Goal: Task Accomplishment & Management: Use online tool/utility

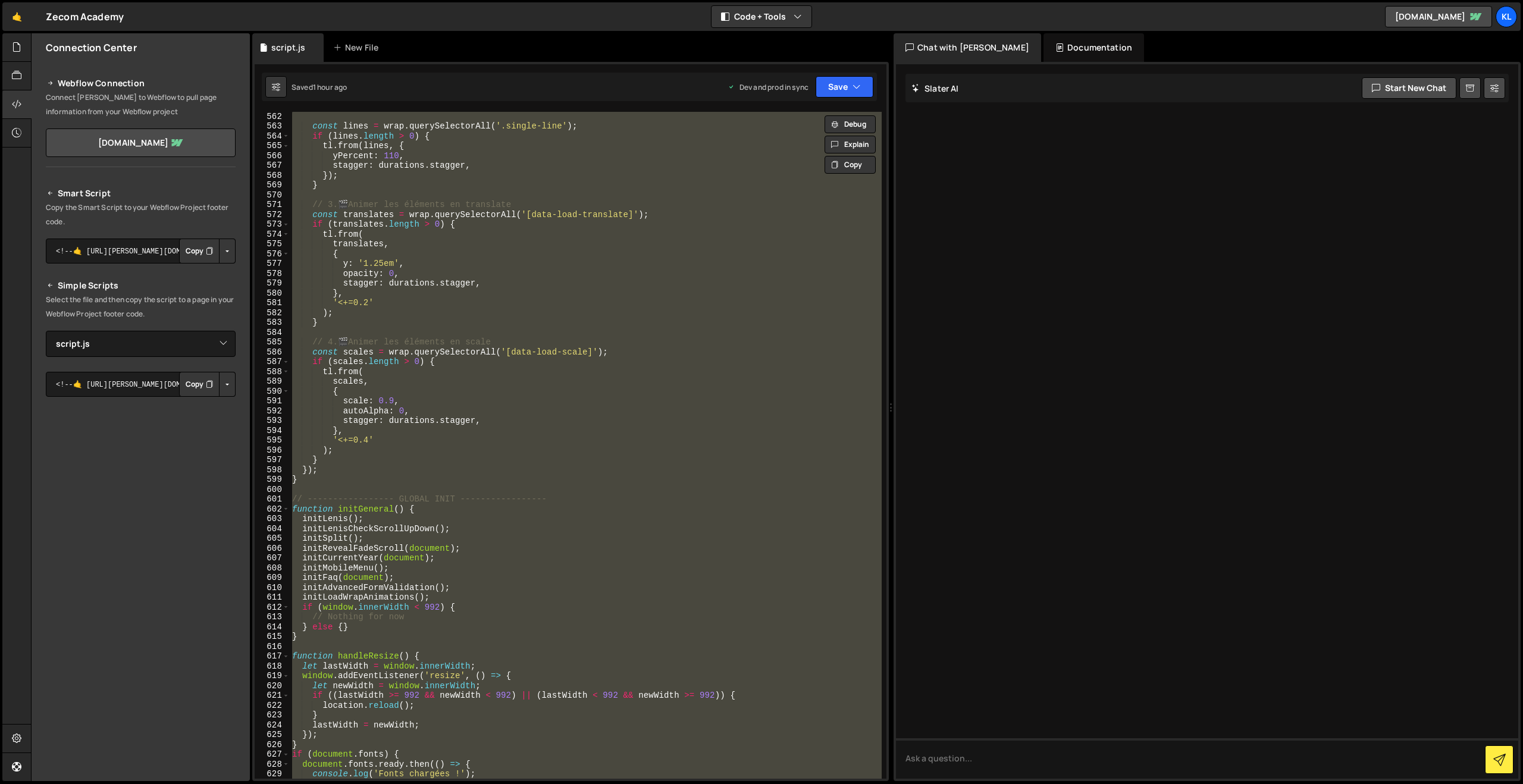
select select "45160"
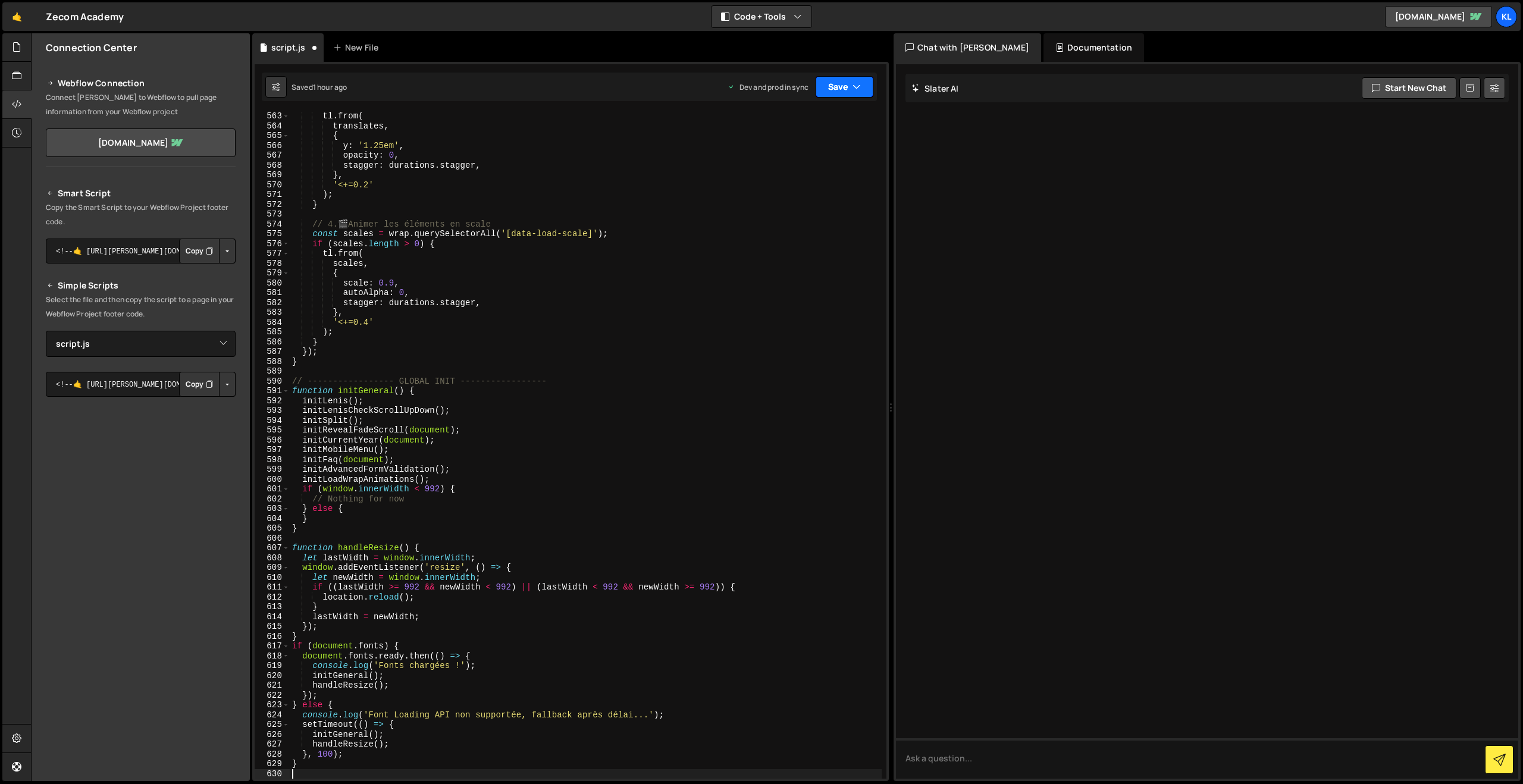
click at [826, 89] on button "Save" at bounding box center [845, 87] width 58 height 22
click at [788, 164] on div "1 hour ago" at bounding box center [781, 167] width 35 height 10
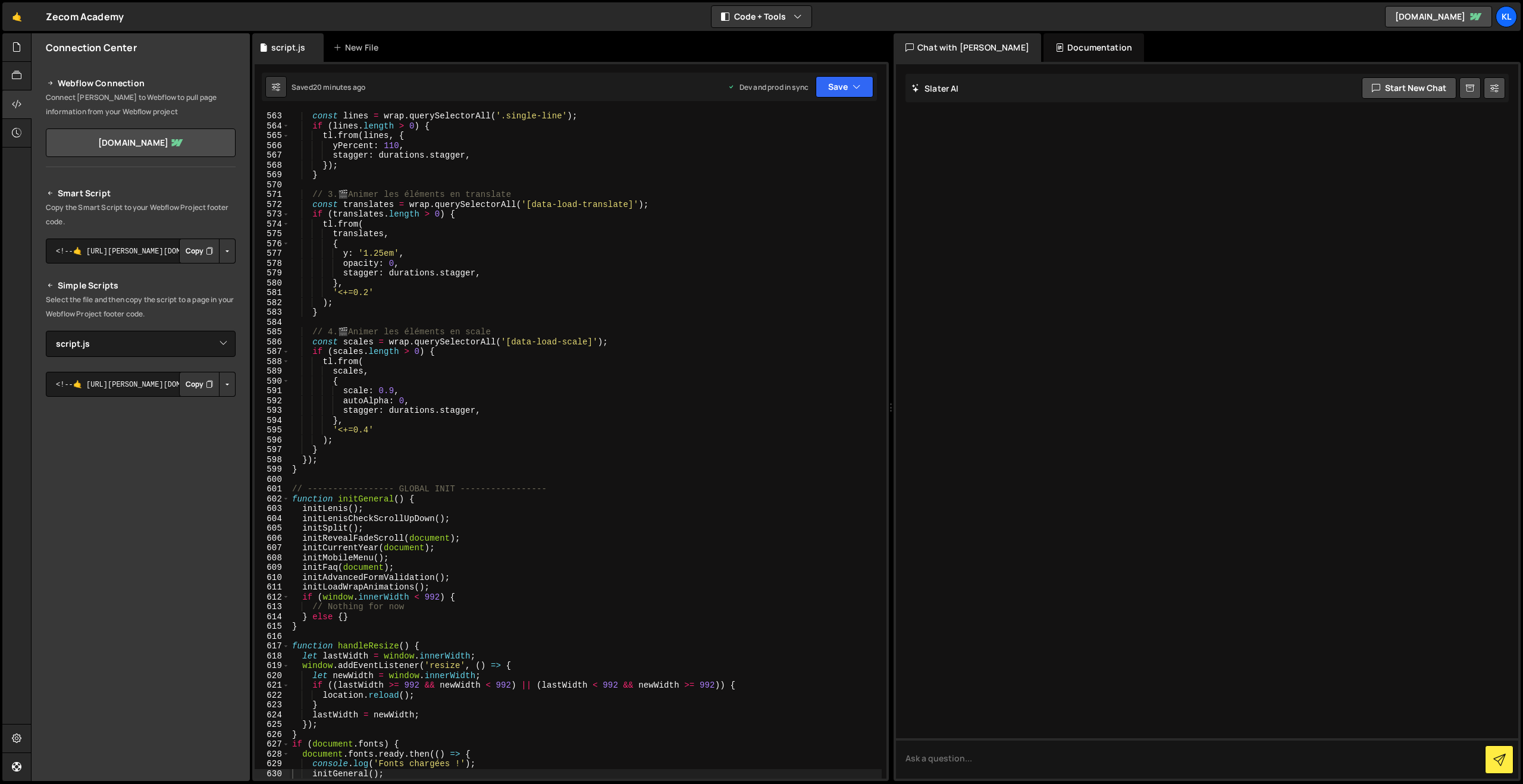
click at [680, 242] on div "const lines = wrap . querySelectorAll ( '.single-line' ) ; if ( lines . length …" at bounding box center [585, 454] width 592 height 687
type textarea "}"
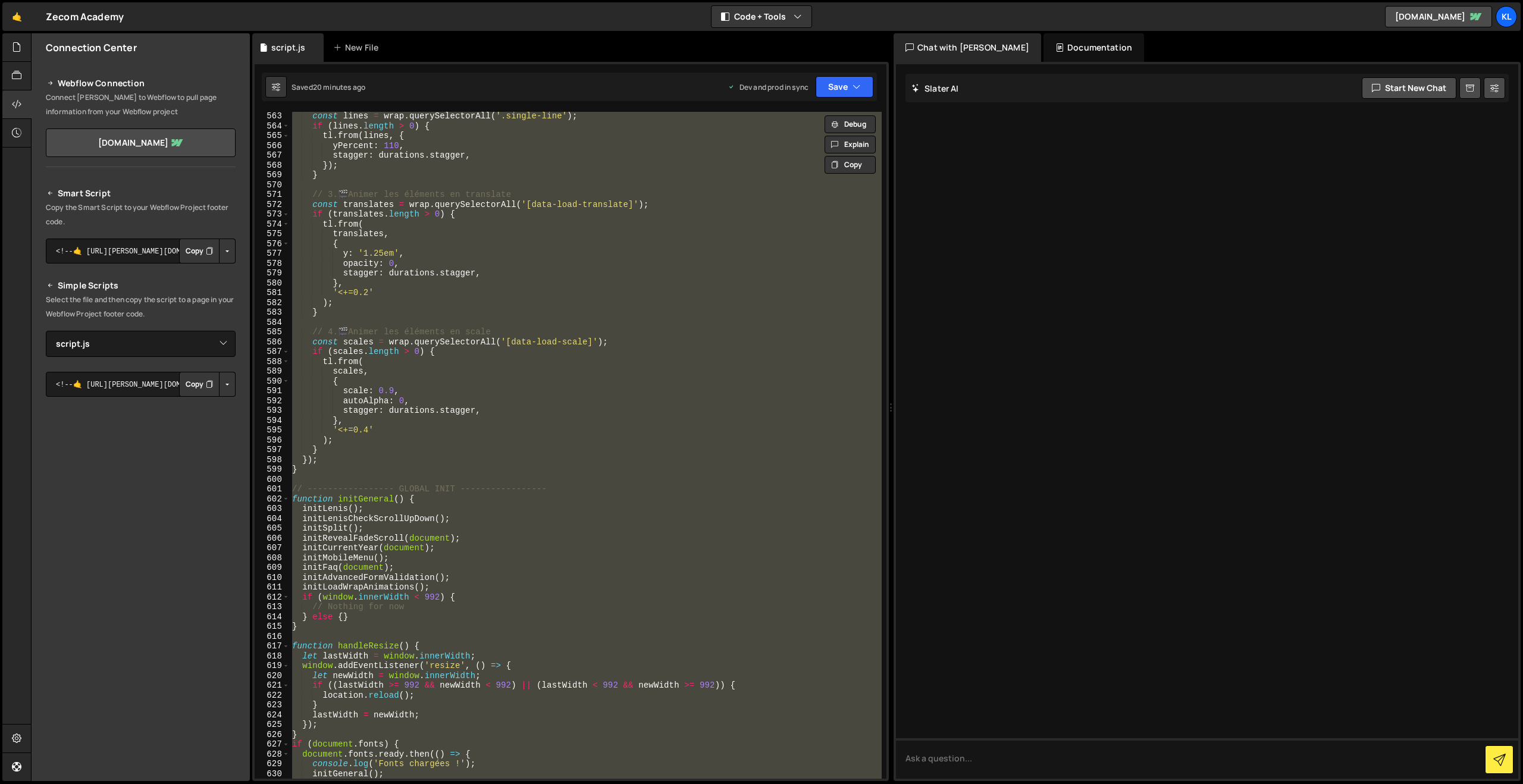
paste textarea
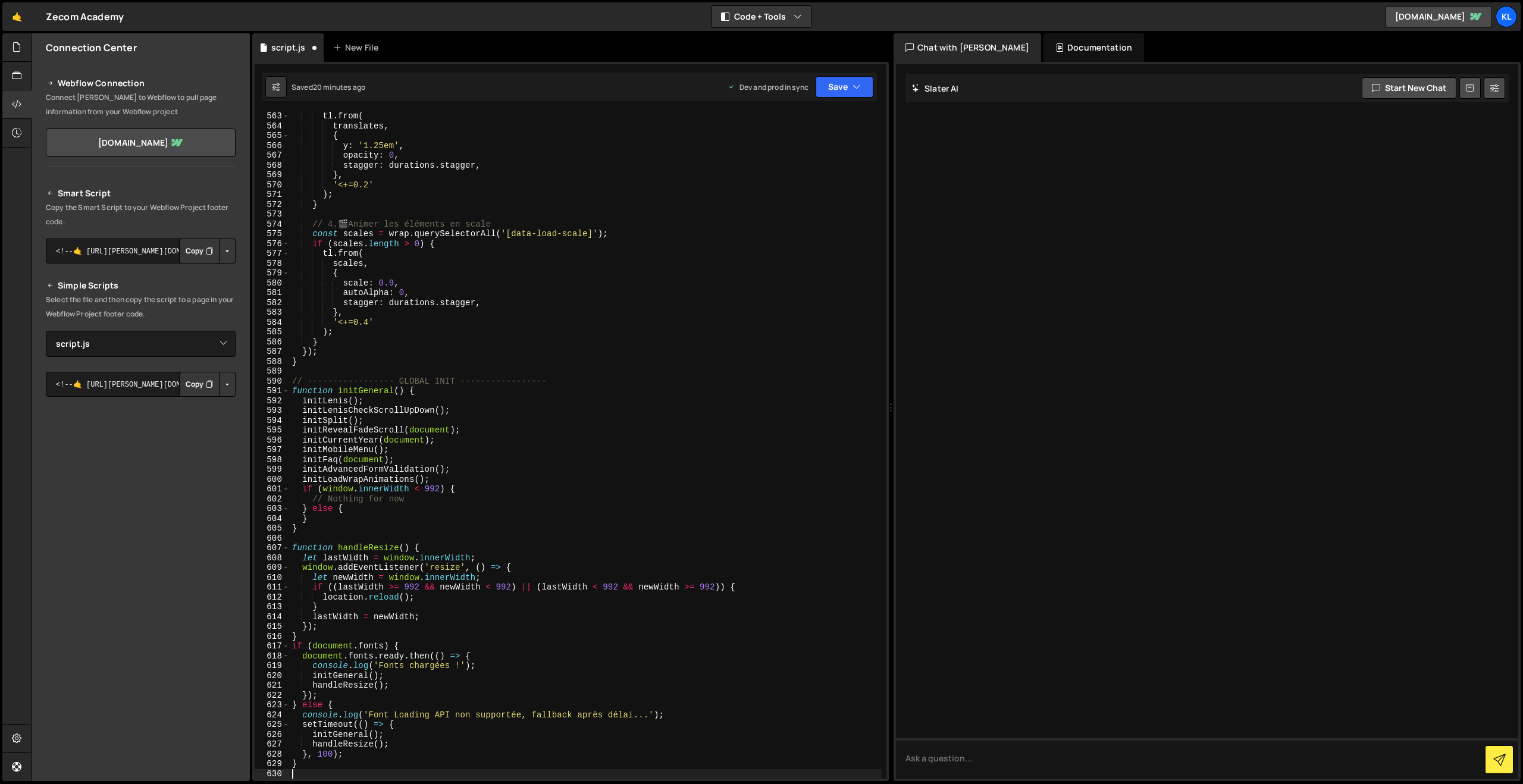
scroll to position [5537, 0]
click at [842, 86] on button "Save" at bounding box center [845, 87] width 58 height 22
click at [776, 163] on div "20 minutes ago" at bounding box center [789, 167] width 51 height 10
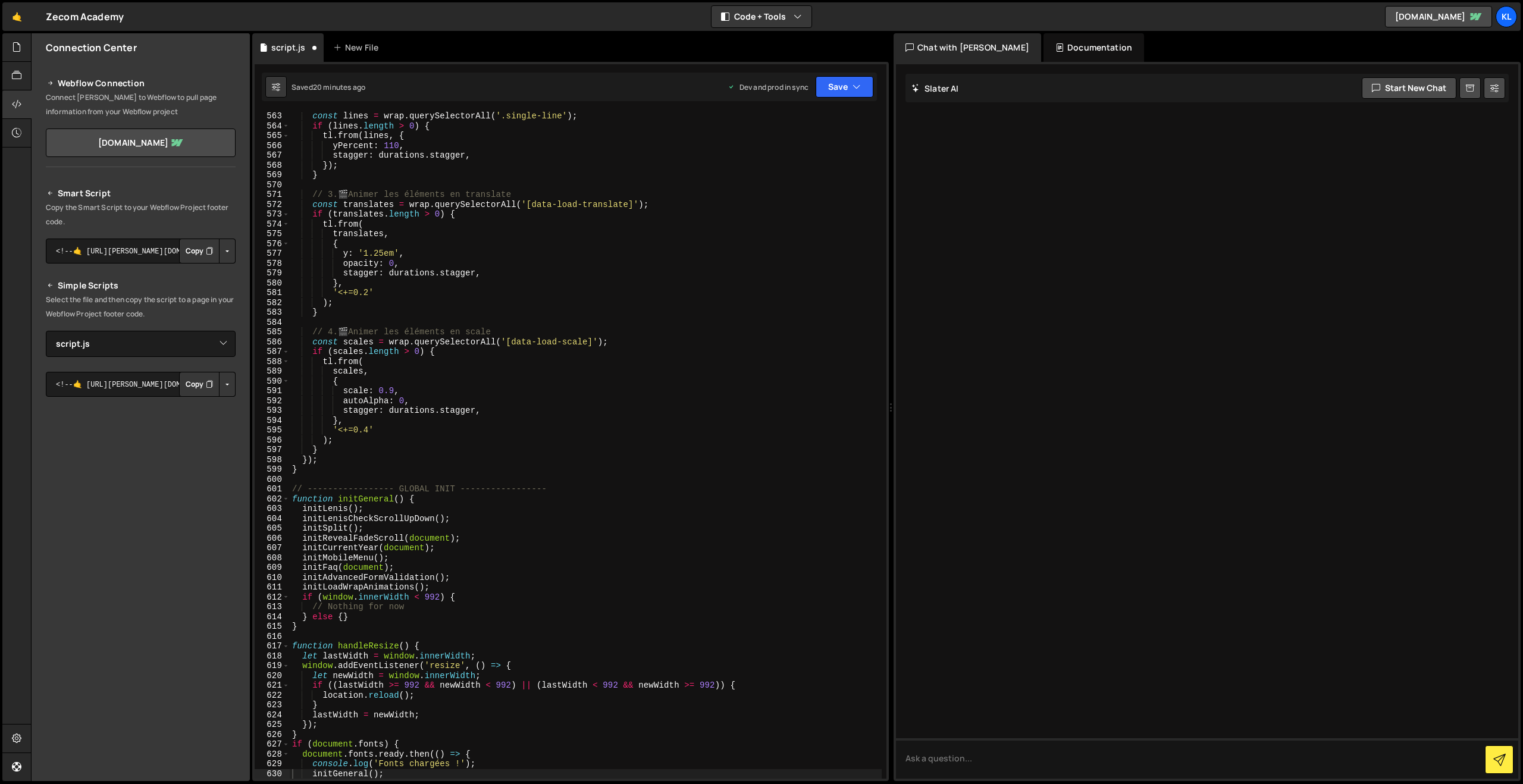
scroll to position [5518, 0]
click at [588, 265] on div "const lines = wrap . querySelectorAll ( '.single-line' ) ; if ( lines . length …" at bounding box center [585, 454] width 592 height 687
type textarea "}"
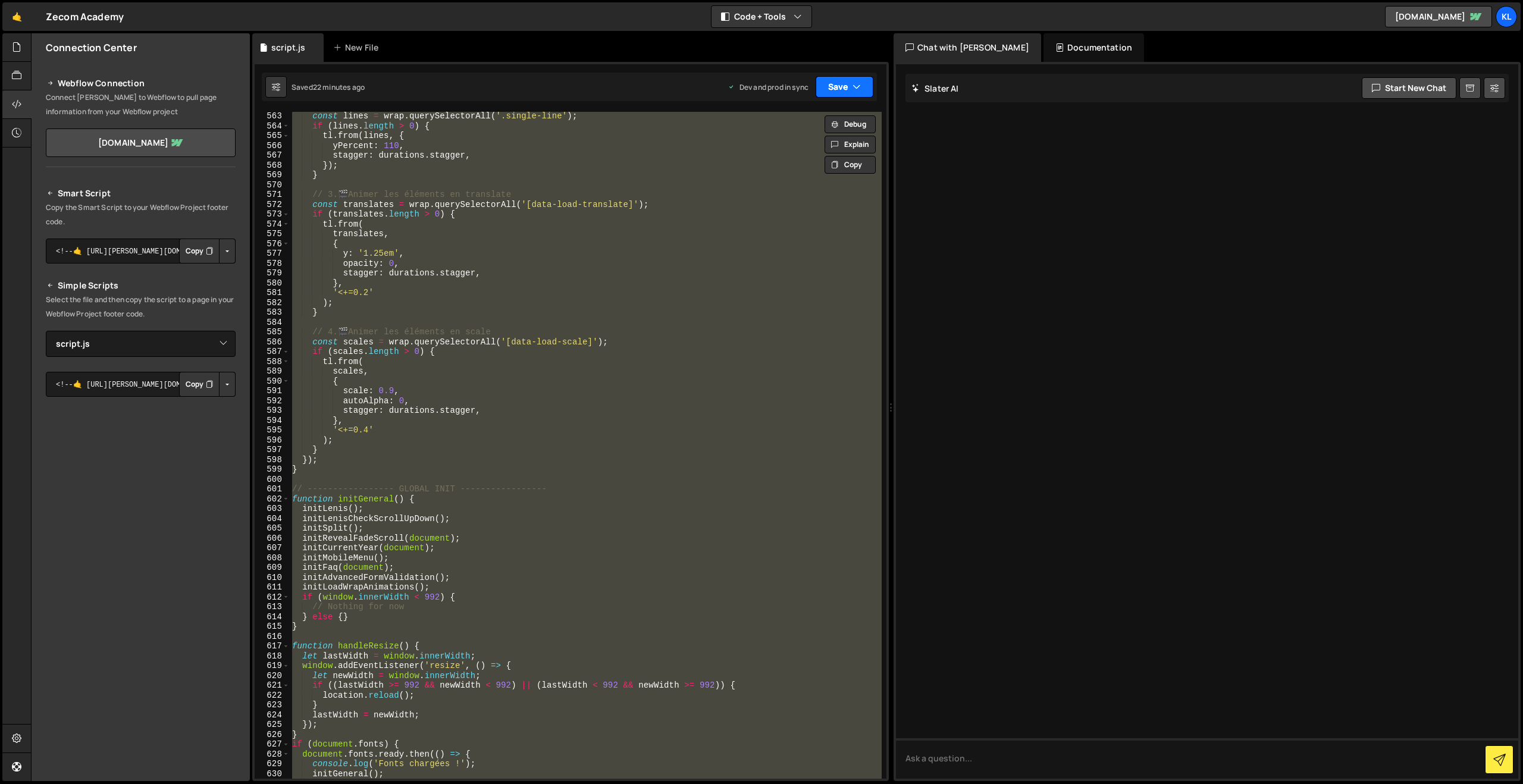
paste textarea
click at [843, 86] on button "Save" at bounding box center [845, 87] width 58 height 22
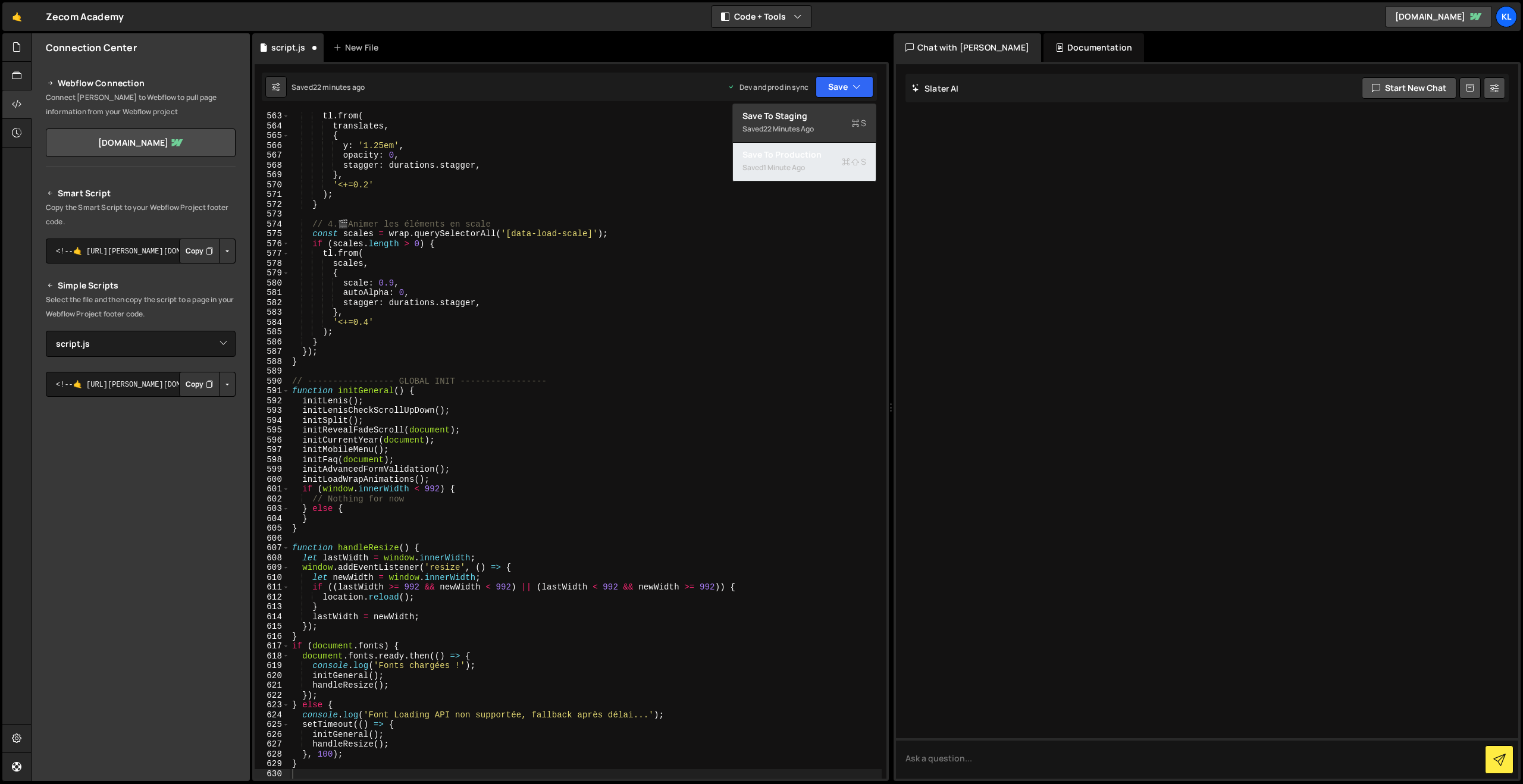
click at [779, 156] on div "Save to Production S" at bounding box center [804, 155] width 124 height 12
